Goal: Navigation & Orientation: Find specific page/section

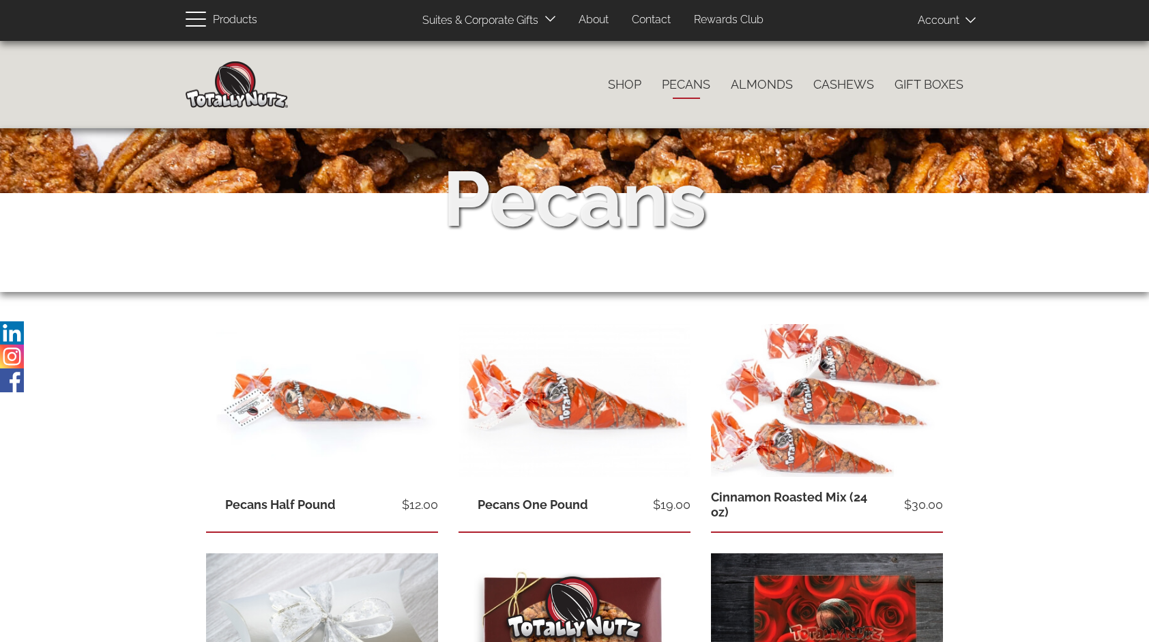
scroll to position [100, 0]
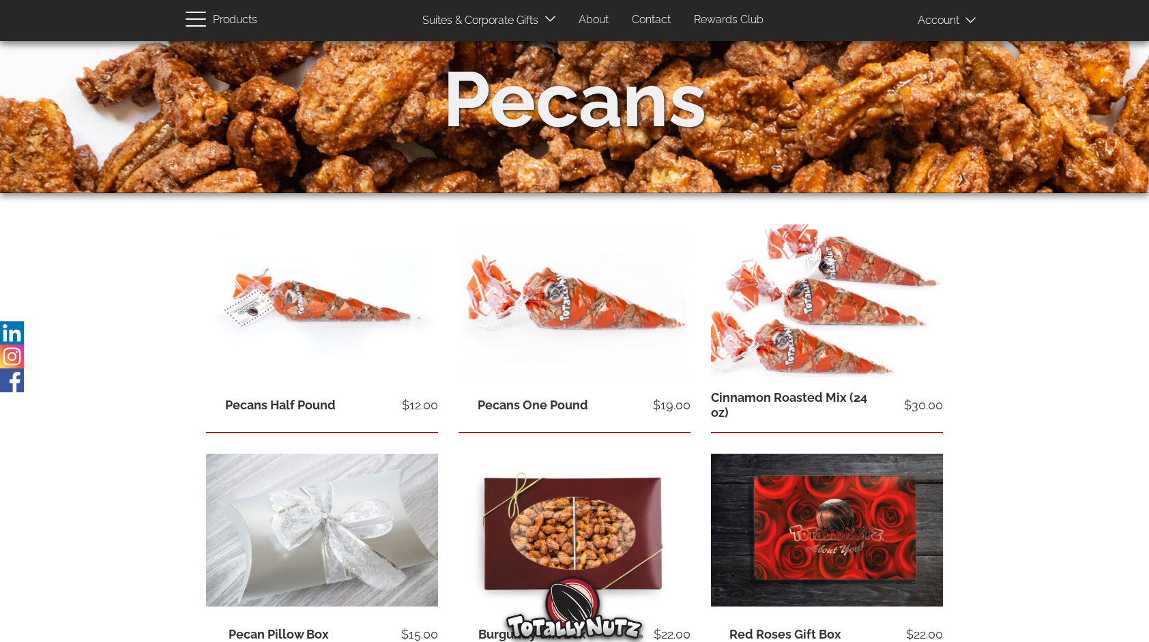
click at [609, 10] on link "About" at bounding box center [593, 20] width 50 height 27
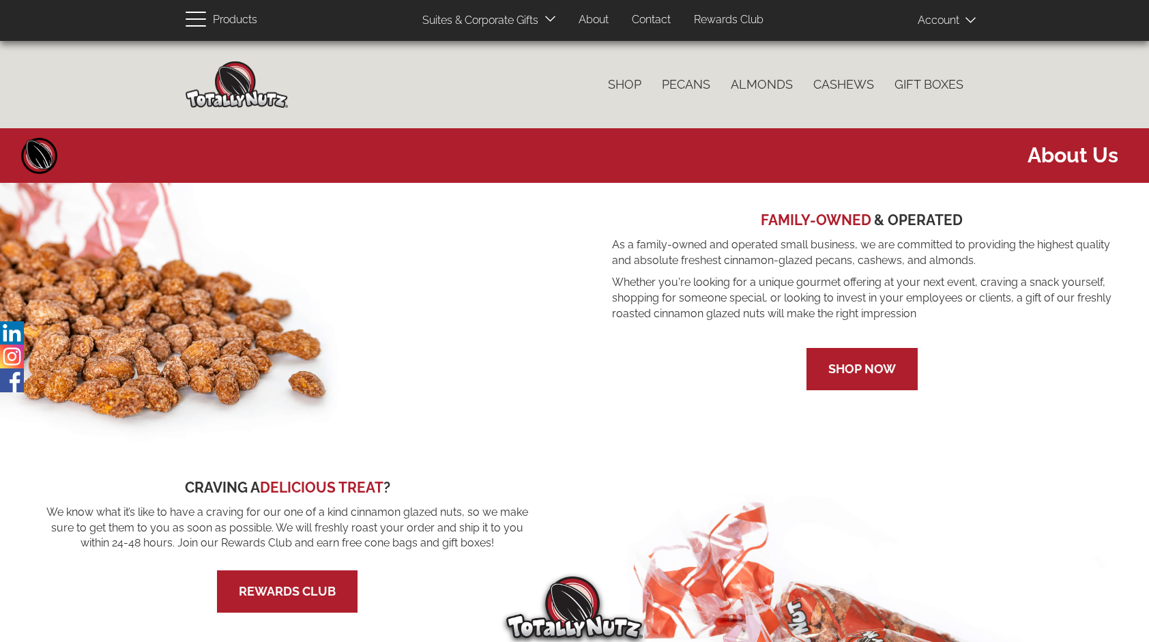
click at [236, 89] on img at bounding box center [237, 84] width 102 height 46
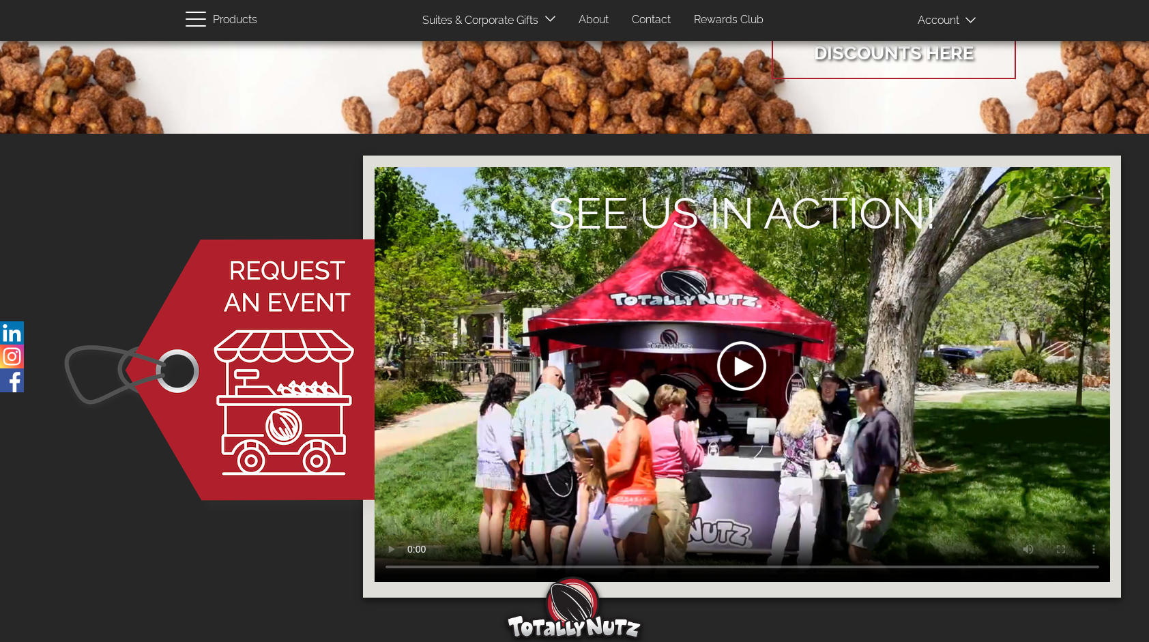
scroll to position [856, 0]
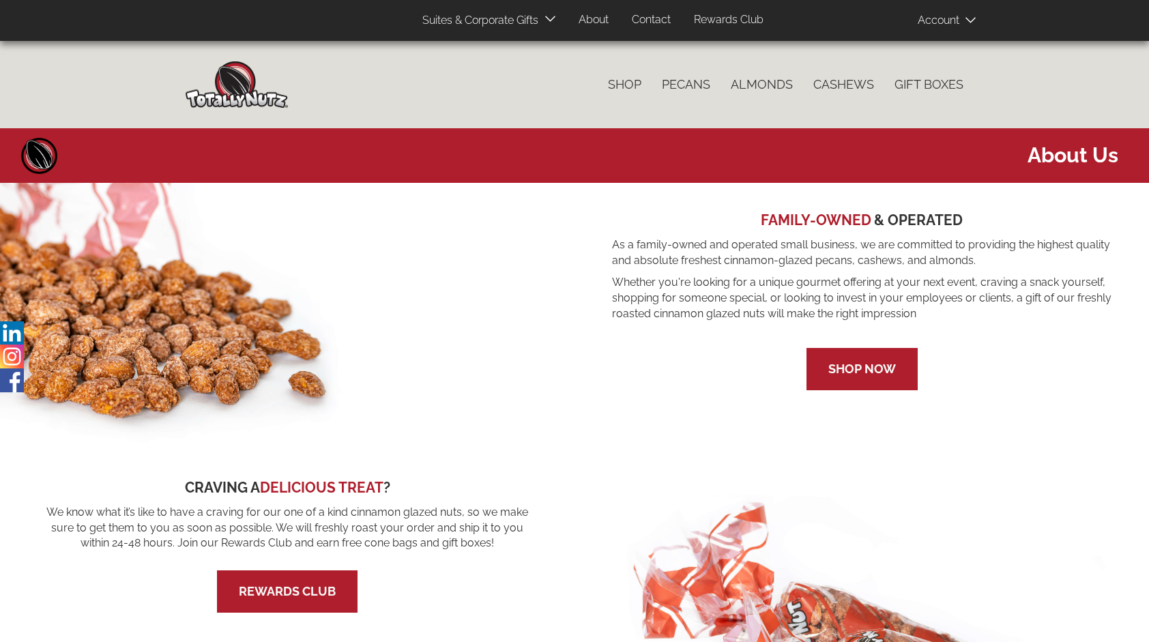
click at [246, 97] on img at bounding box center [237, 84] width 102 height 46
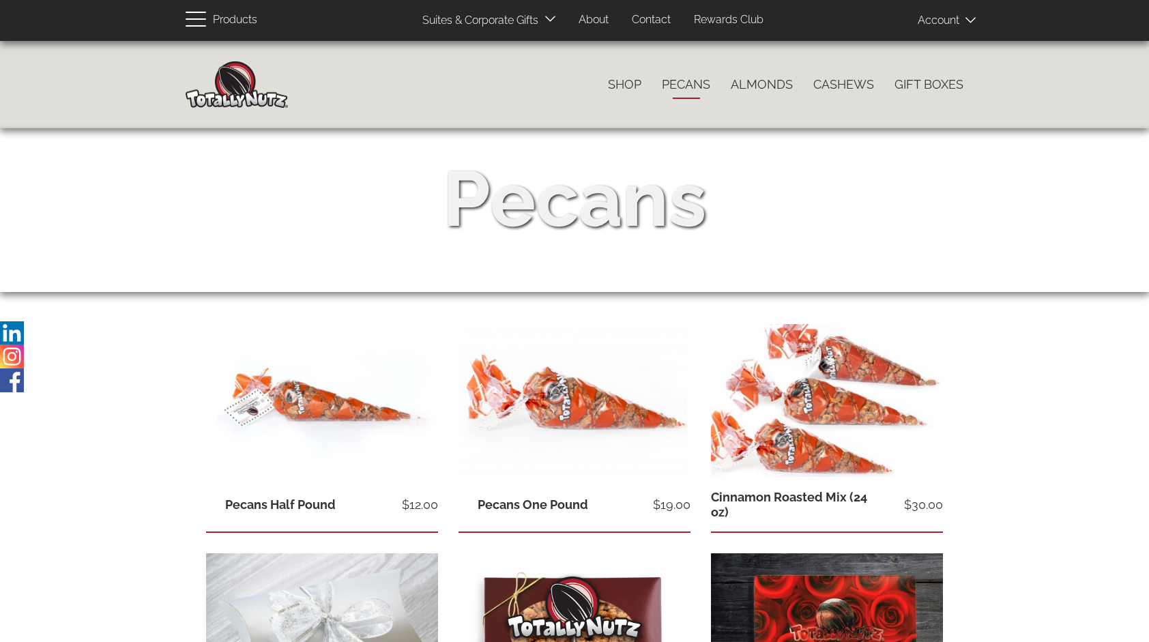
scroll to position [100, 0]
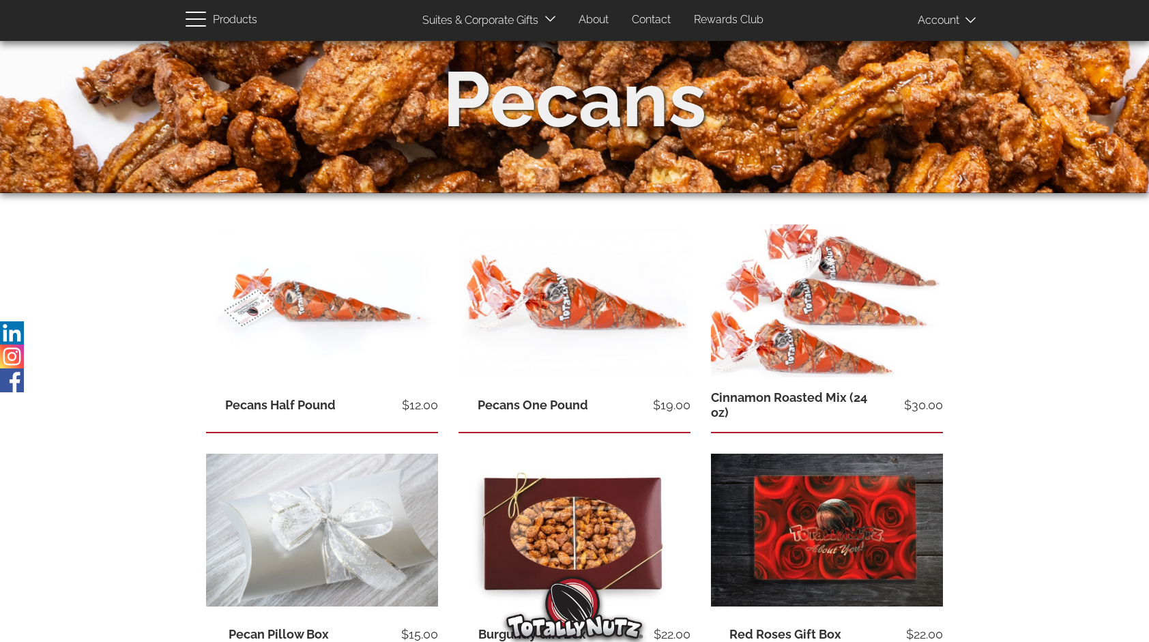
click at [939, 23] on span at bounding box center [952, 19] width 68 height 27
